Goal: Task Accomplishment & Management: Use online tool/utility

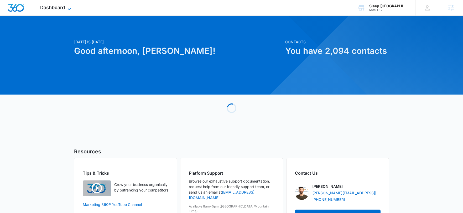
click at [68, 9] on icon at bounding box center [69, 9] width 6 height 6
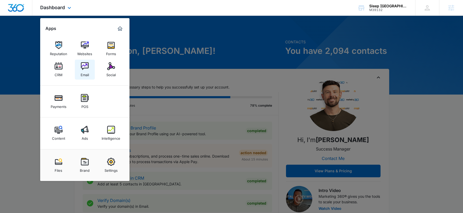
click at [85, 69] on img at bounding box center [85, 66] width 8 height 8
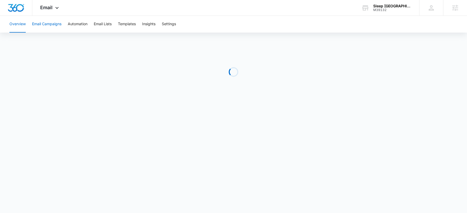
click at [57, 27] on button "Email Campaigns" at bounding box center [46, 24] width 29 height 17
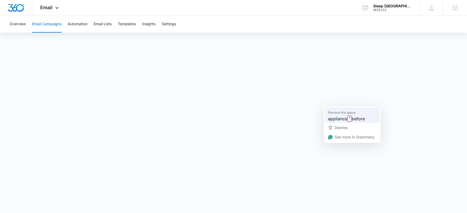
click at [335, 118] on span "appliance" at bounding box center [337, 118] width 19 height 7
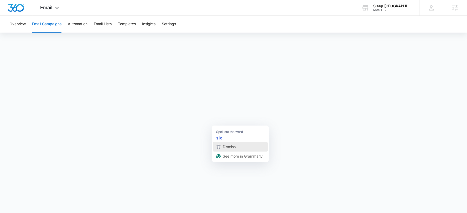
click at [224, 146] on span "Dismiss" at bounding box center [229, 146] width 13 height 4
click at [82, 24] on button "Automation" at bounding box center [78, 24] width 20 height 17
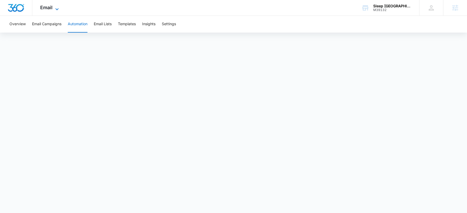
click at [55, 6] on icon at bounding box center [57, 9] width 6 height 6
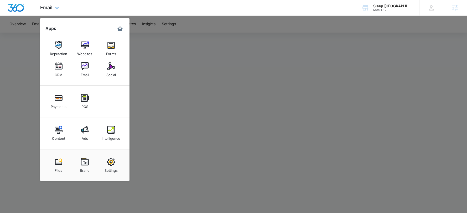
click at [123, 15] on div "Email Apps Reputation Websites Forms CRM Email Social Payments POS Content Ads …" at bounding box center [233, 8] width 467 height 16
click at [210, 39] on div at bounding box center [233, 106] width 467 height 213
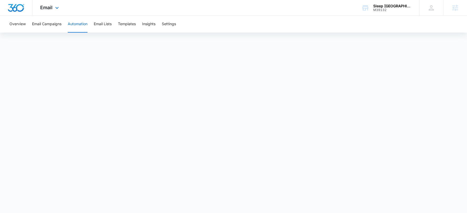
click at [53, 5] on div "Email Apps Reputation Websites Forms CRM Email Social Payments POS Content Ads …" at bounding box center [50, 7] width 36 height 15
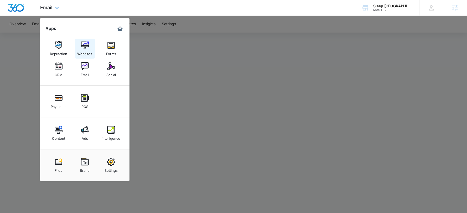
click at [90, 47] on link "Websites" at bounding box center [85, 49] width 20 height 20
